Goal: Transaction & Acquisition: Purchase product/service

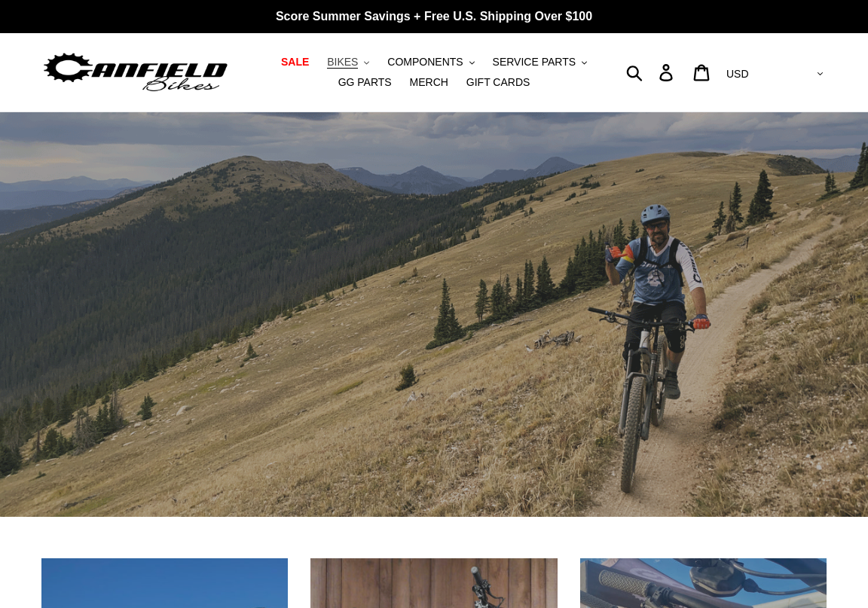
click at [327, 65] on span "BIKES" at bounding box center [342, 62] width 31 height 13
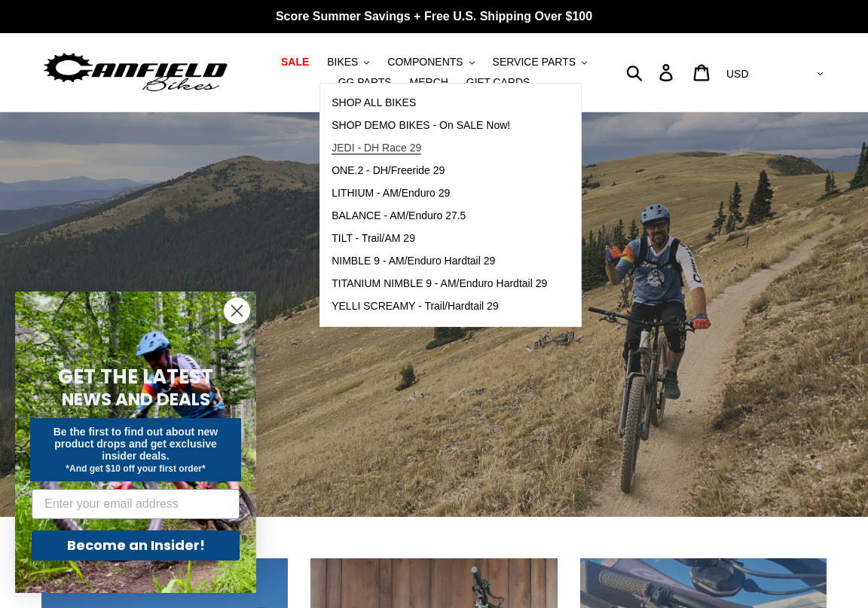
click at [332, 149] on span "JEDI - DH Race 29" at bounding box center [377, 148] width 90 height 13
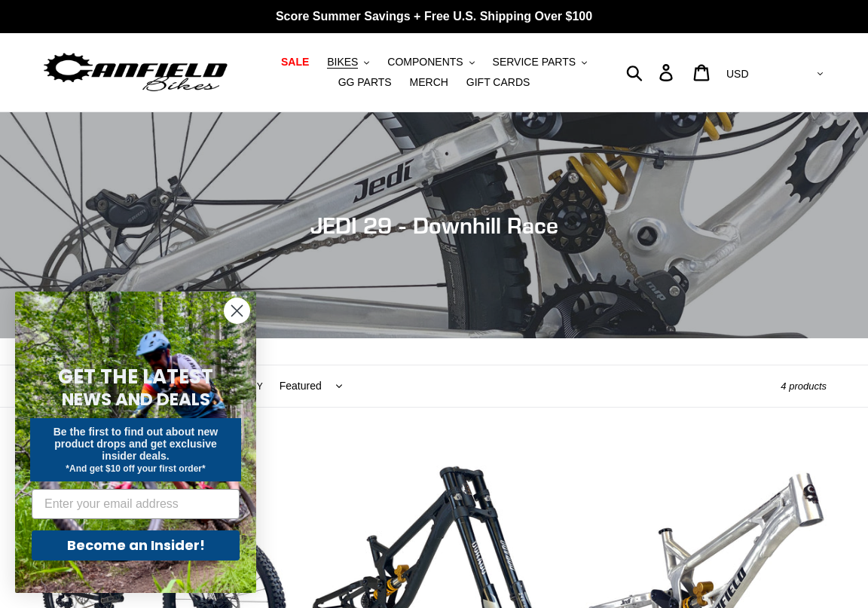
click at [240, 315] on circle "Close dialog" at bounding box center [237, 311] width 25 height 25
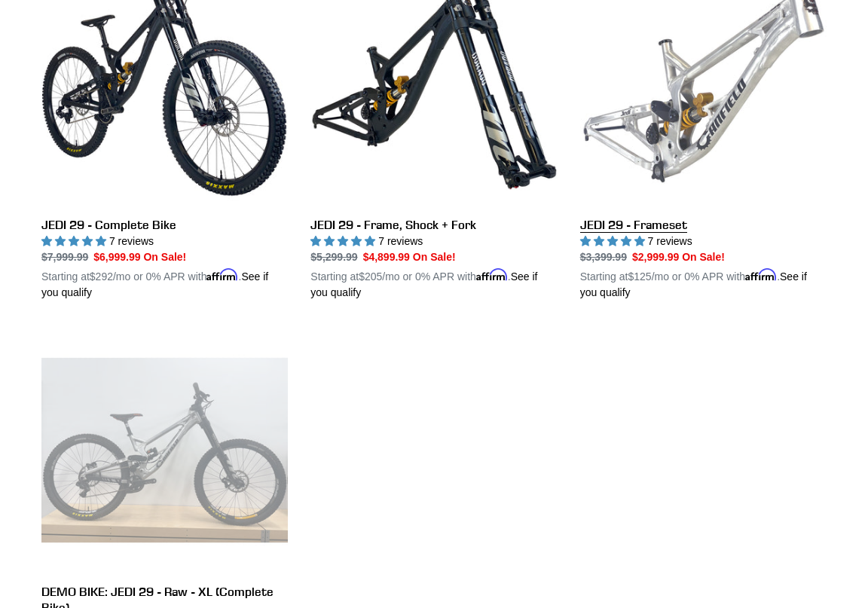
scroll to position [452, 0]
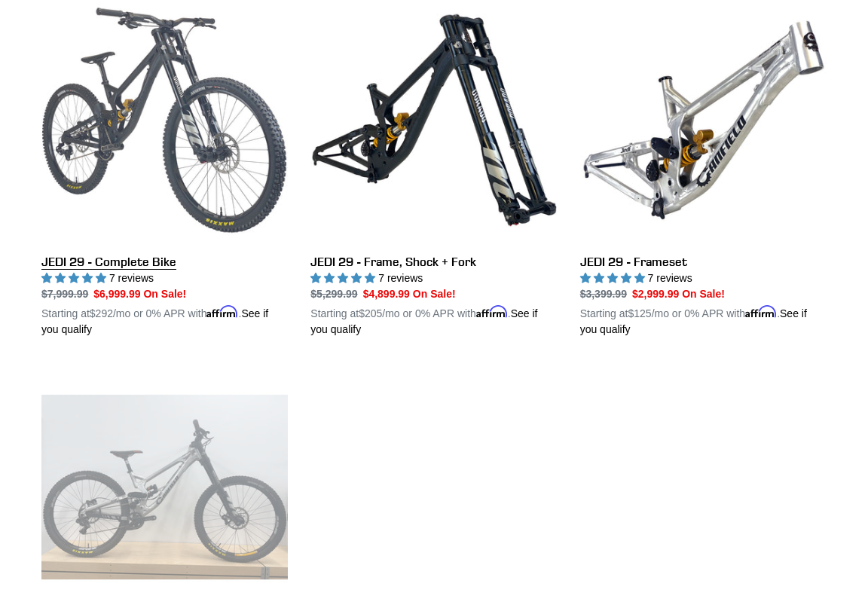
click at [204, 136] on link "JEDI 29 - Complete Bike" at bounding box center [164, 167] width 247 height 341
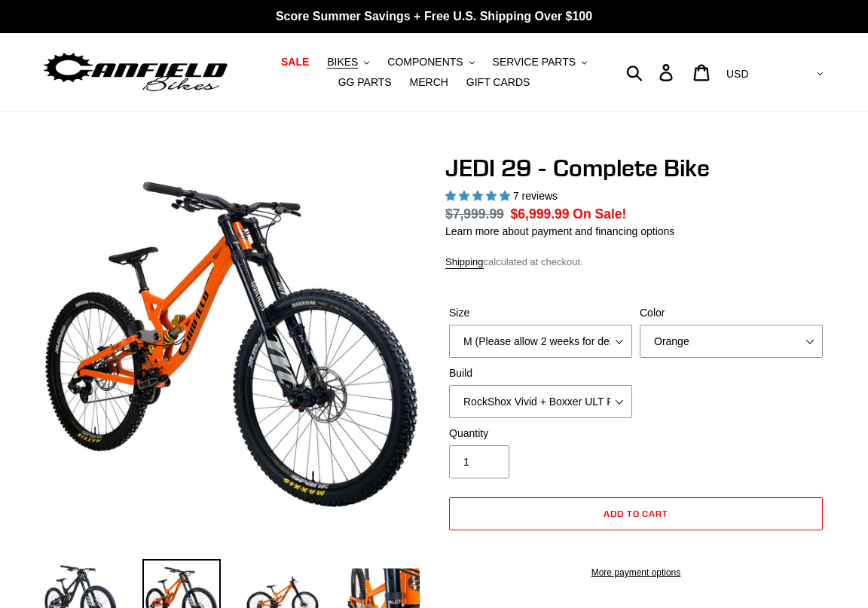
select select "highest-rating"
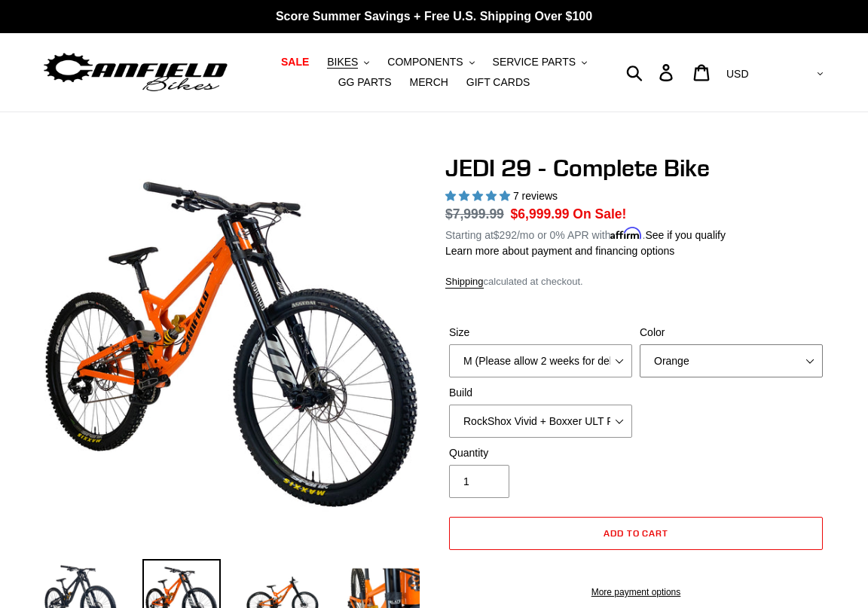
click at [764, 364] on select "Orange Stealth Black Raw" at bounding box center [731, 361] width 183 height 33
click at [640, 345] on select "Orange Stealth Black Raw" at bounding box center [731, 361] width 183 height 33
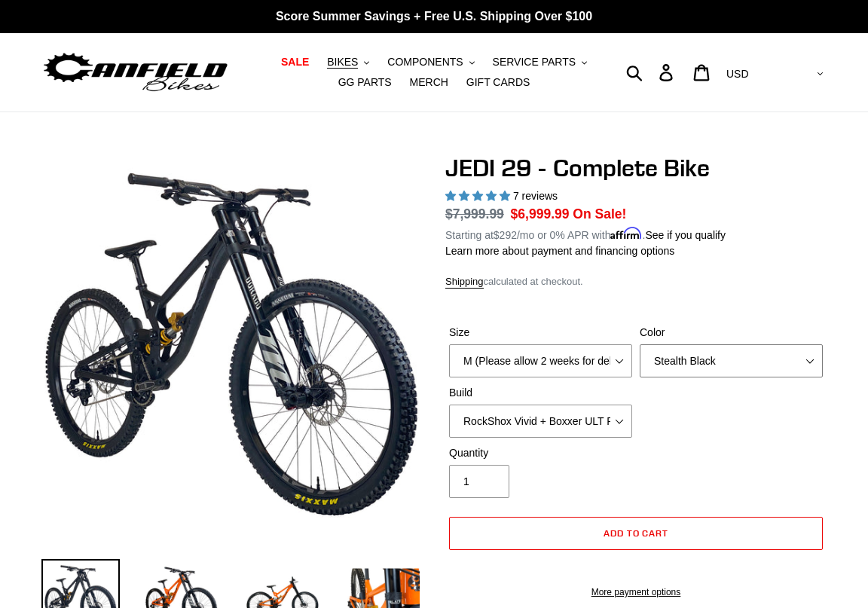
click at [714, 362] on select "Orange Stealth Black Raw" at bounding box center [731, 361] width 183 height 33
select select "Raw"
click at [640, 345] on select "Orange Stealth Black Raw" at bounding box center [731, 361] width 183 height 33
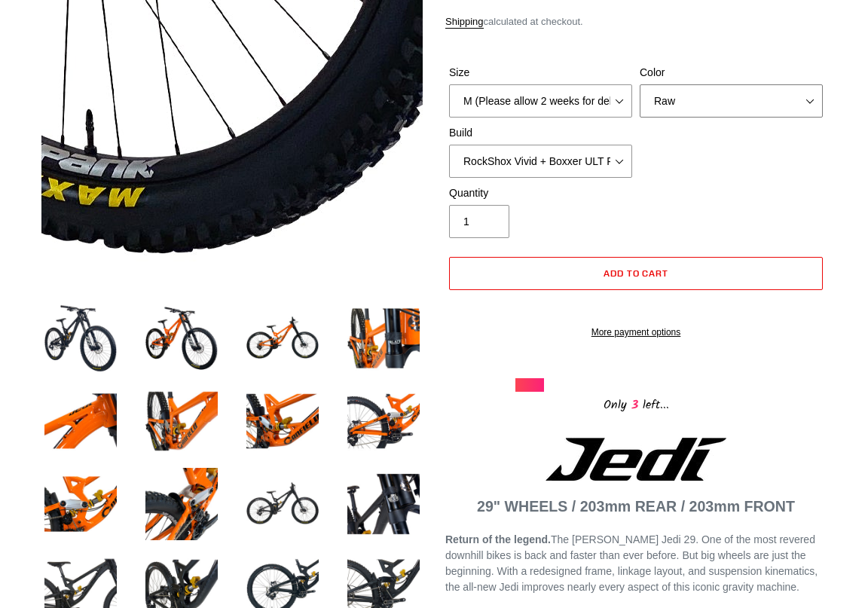
scroll to position [302, 0]
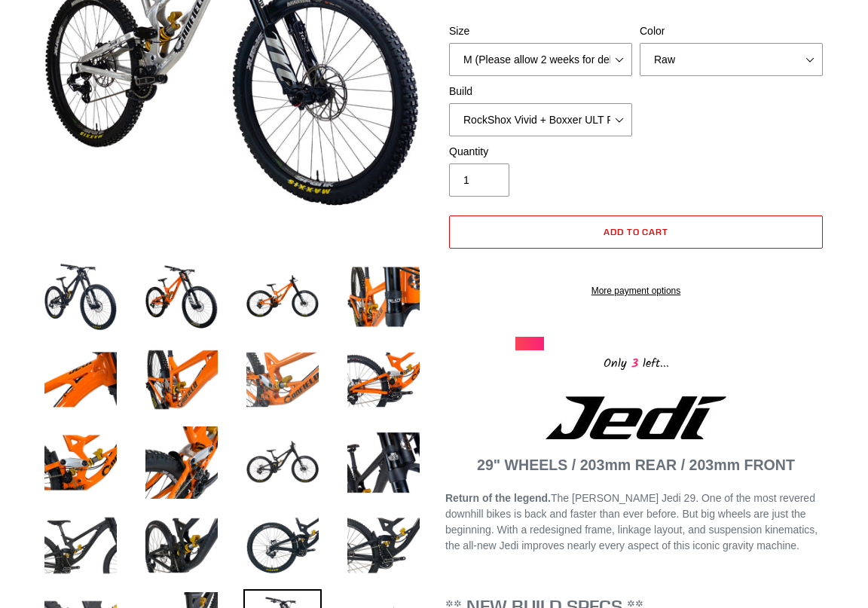
click at [281, 384] on img at bounding box center [283, 380] width 78 height 78
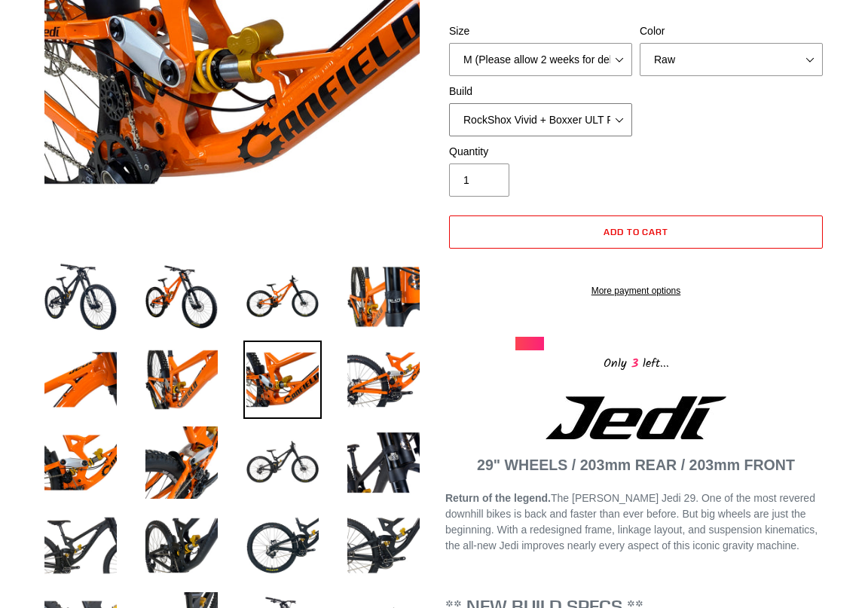
click at [543, 123] on select "RockShox Vivid + Boxxer ULT RC2 C3 200 + SRAM XO RockShox Vivid + Boxxer ULT RC…" at bounding box center [540, 119] width 183 height 33
click at [752, 122] on div "Size M (Please allow 2 weeks for delivery) L (Please allow 2 weeks for delivery…" at bounding box center [636, 83] width 381 height 121
click at [596, 117] on select "RockShox Vivid + Boxxer ULT RC2 C3 200 + SRAM XO RockShox Vivid + Boxxer ULT RC…" at bounding box center [540, 119] width 183 height 33
click at [449, 103] on select "RockShox Vivid + Boxxer ULT RC2 C3 200 + SRAM XO RockShox Vivid + Boxxer ULT RC…" at bounding box center [540, 119] width 183 height 33
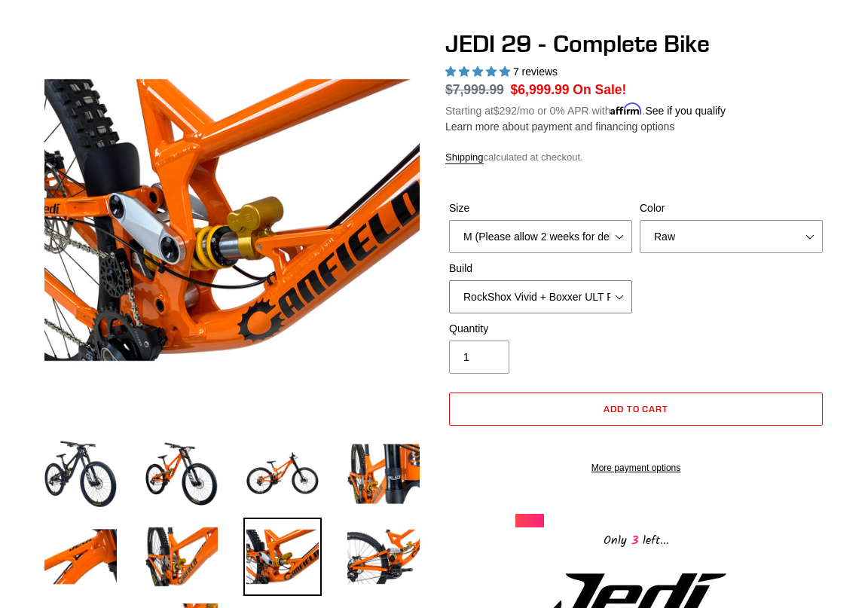
scroll to position [151, 0]
